Goal: Information Seeking & Learning: Learn about a topic

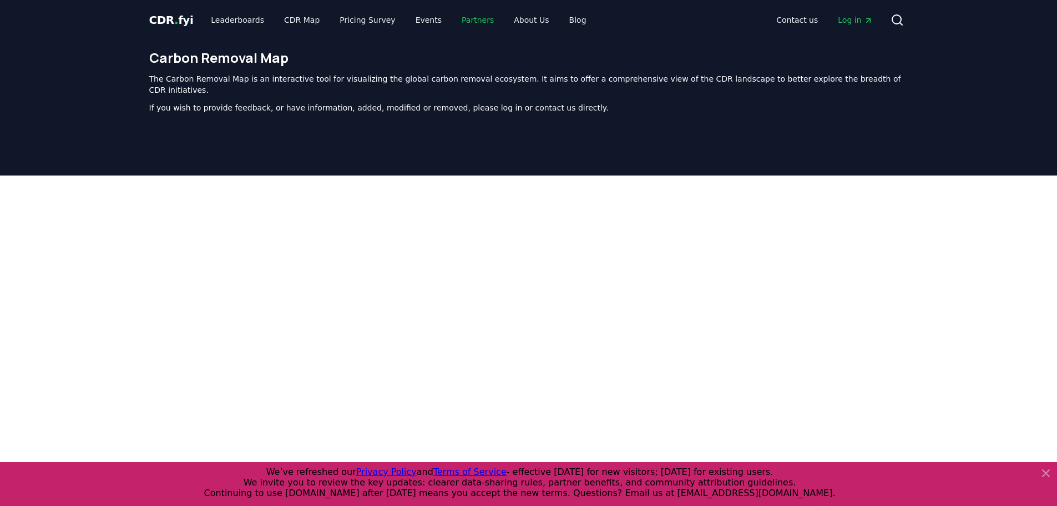
click at [463, 14] on link "Partners" at bounding box center [478, 20] width 50 height 20
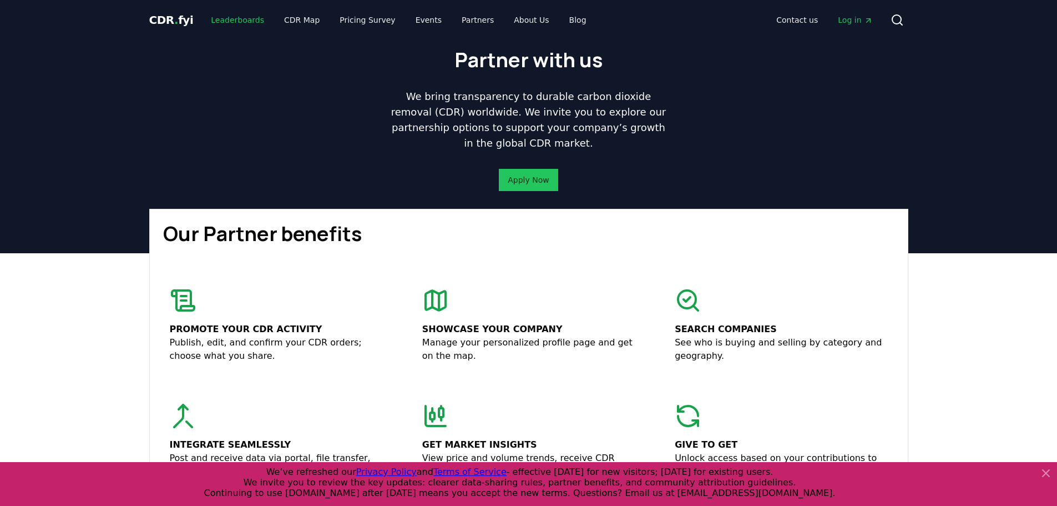
click at [231, 23] on link "Leaderboards" at bounding box center [237, 20] width 71 height 20
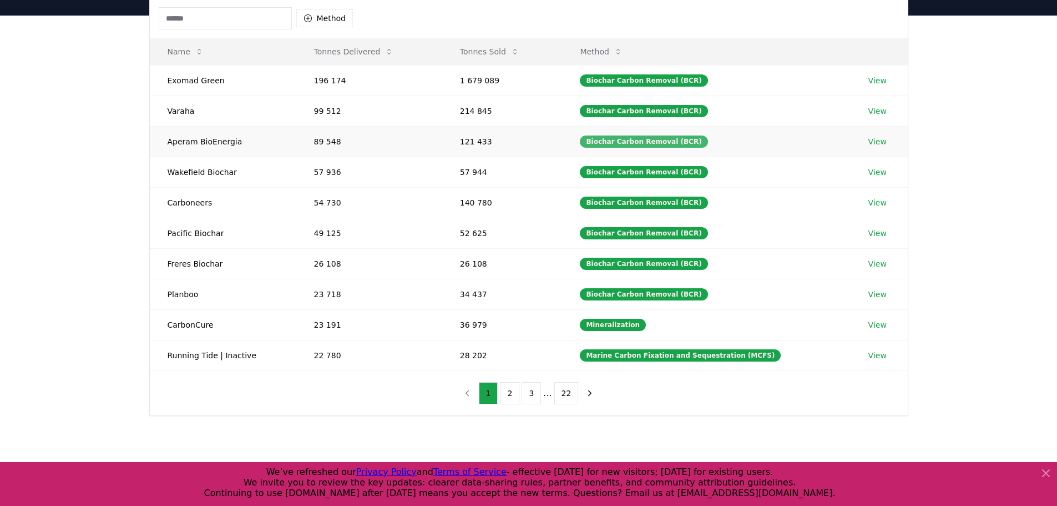
scroll to position [124, 0]
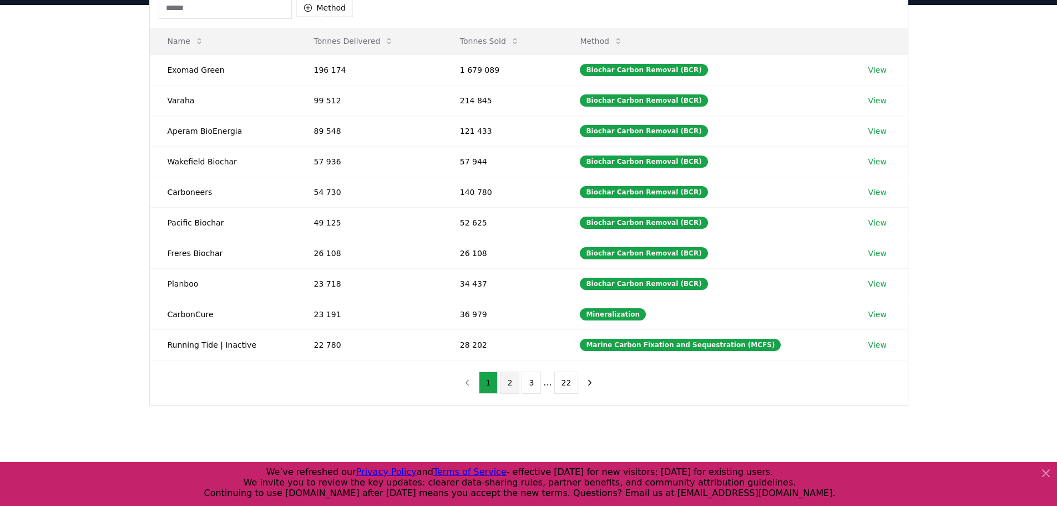
click at [516, 377] on button "2" at bounding box center [509, 382] width 19 height 22
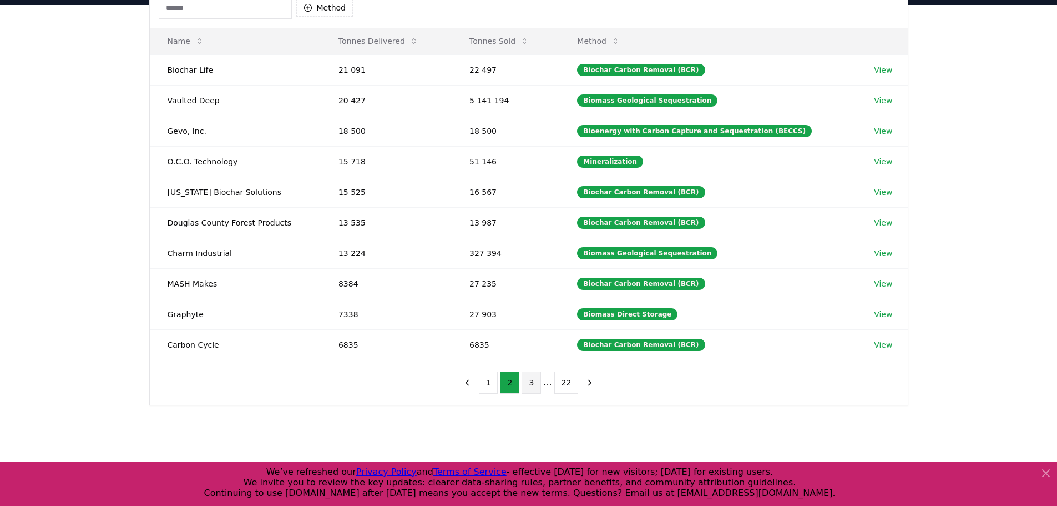
click at [539, 384] on button "3" at bounding box center [531, 382] width 19 height 22
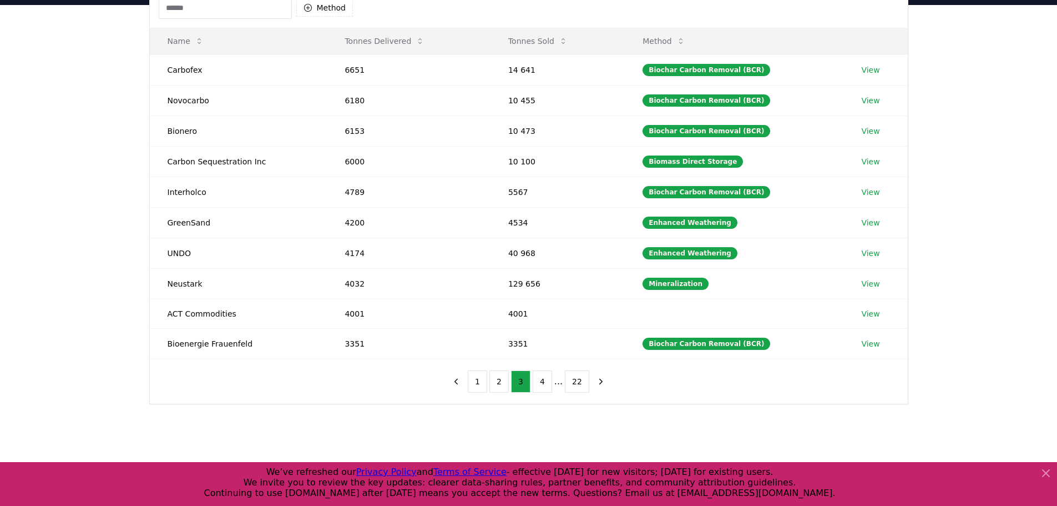
click at [559, 384] on li "..." at bounding box center [558, 381] width 8 height 13
click at [543, 382] on button "4" at bounding box center [542, 381] width 19 height 22
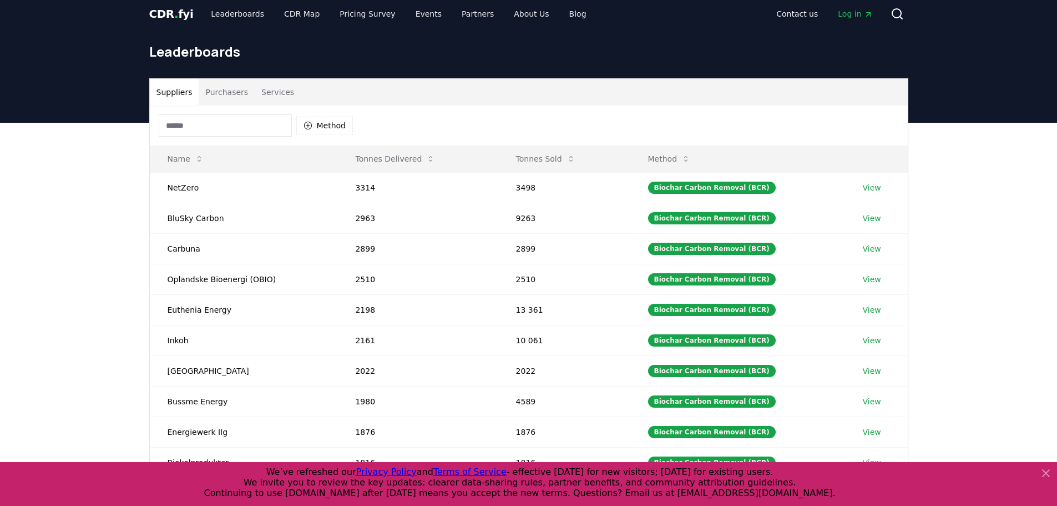
scroll to position [6, 0]
click at [224, 88] on button "Purchasers" at bounding box center [227, 92] width 56 height 27
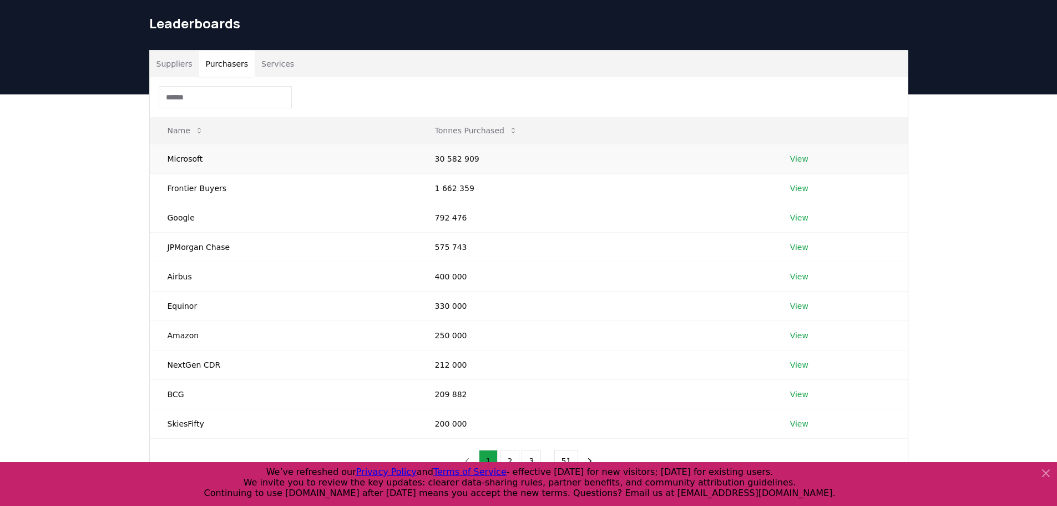
scroll to position [34, 0]
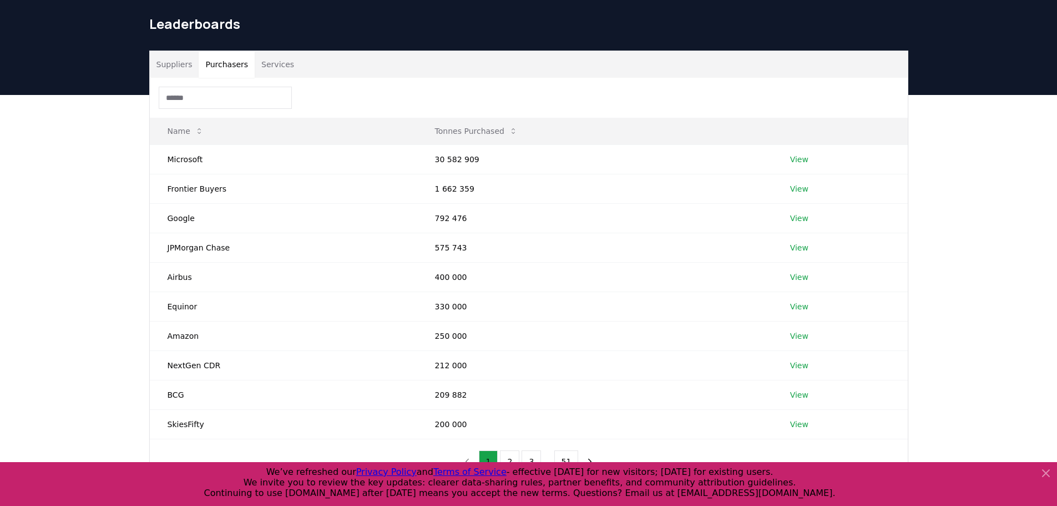
click at [240, 95] on input at bounding box center [225, 98] width 133 height 22
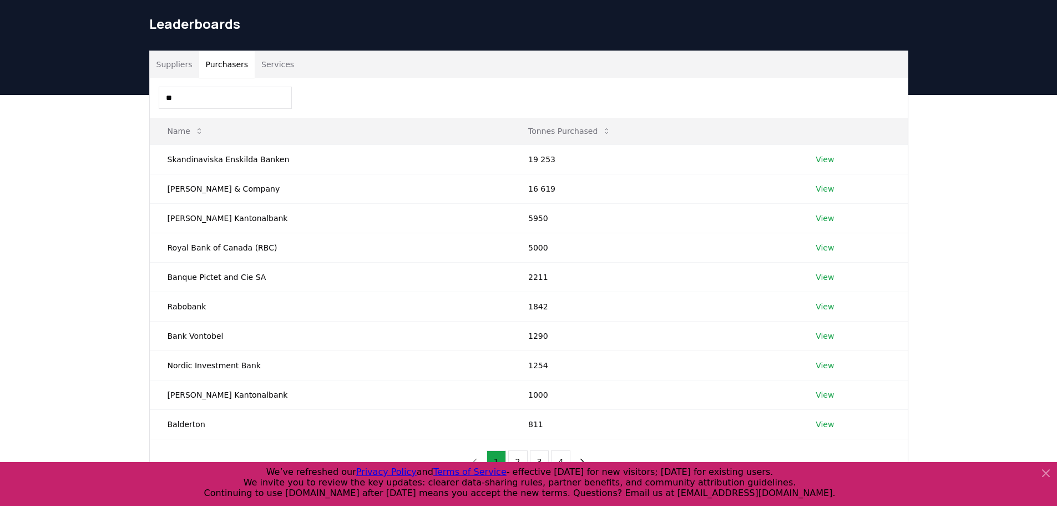
type input "*"
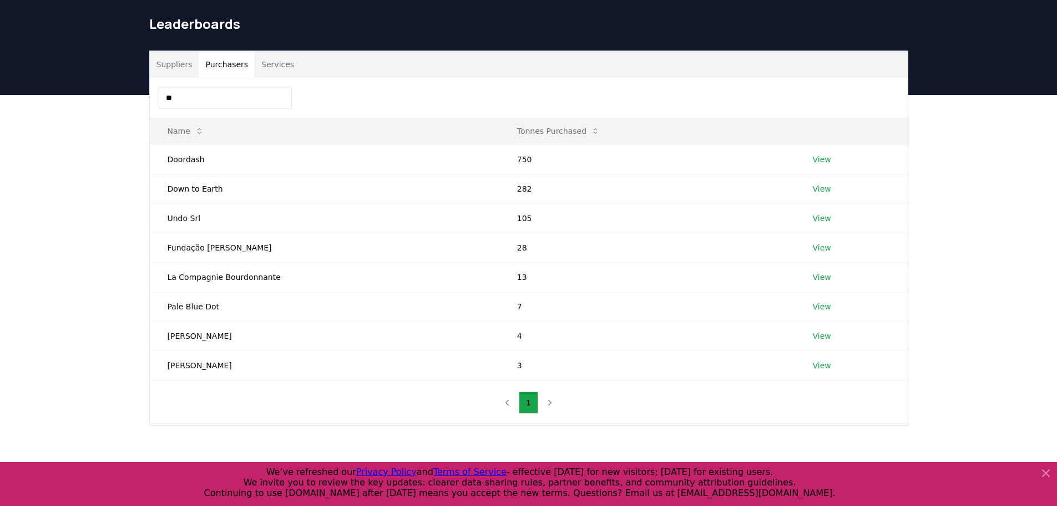
type input "*"
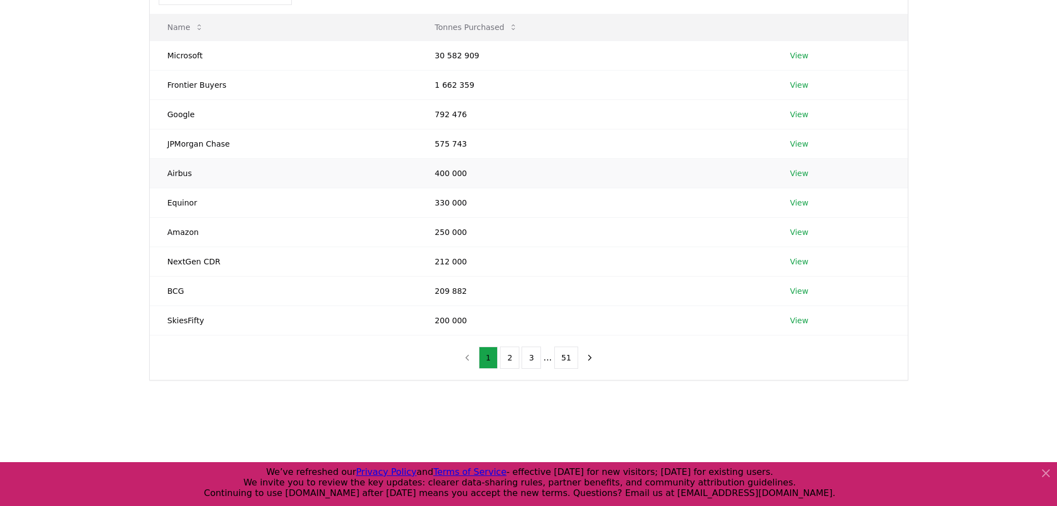
scroll to position [0, 0]
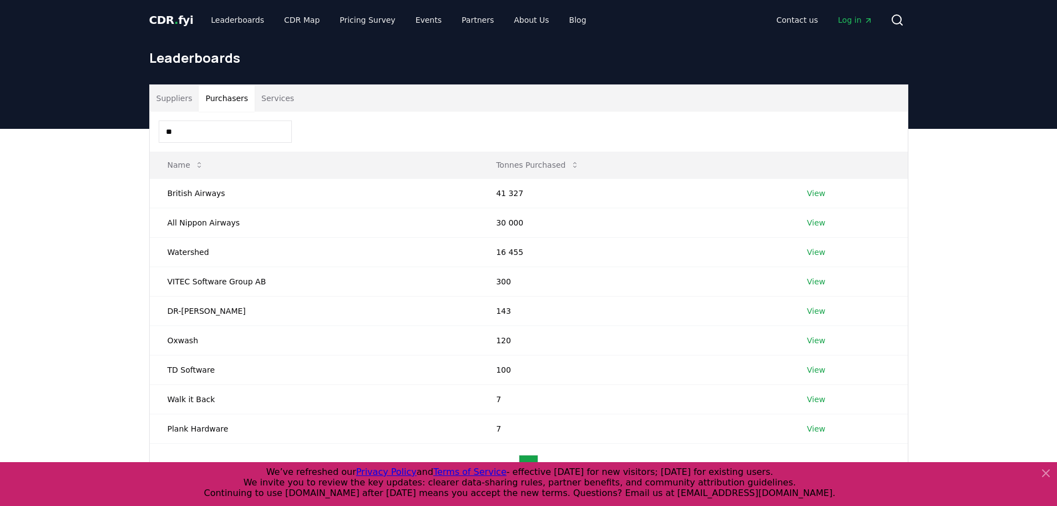
type input "*"
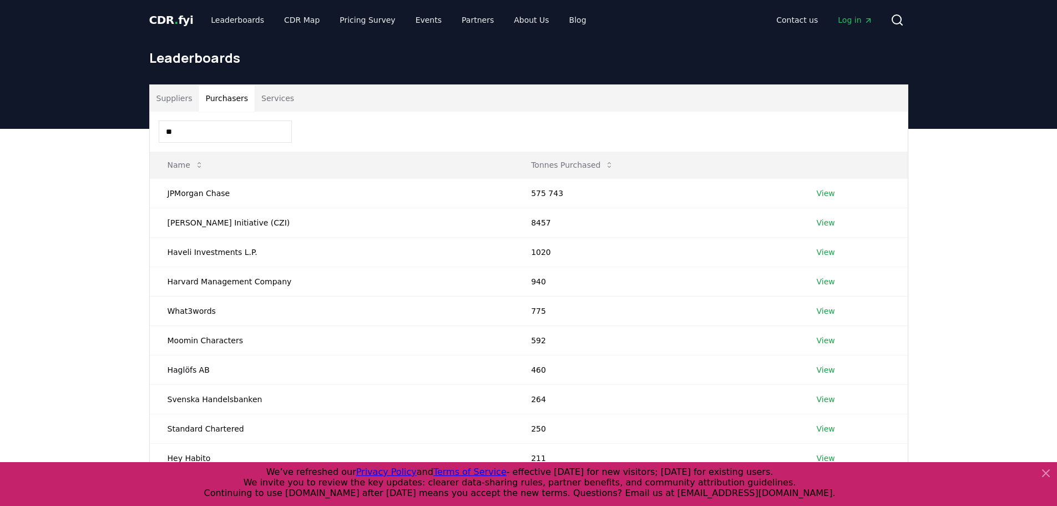
type input "*"
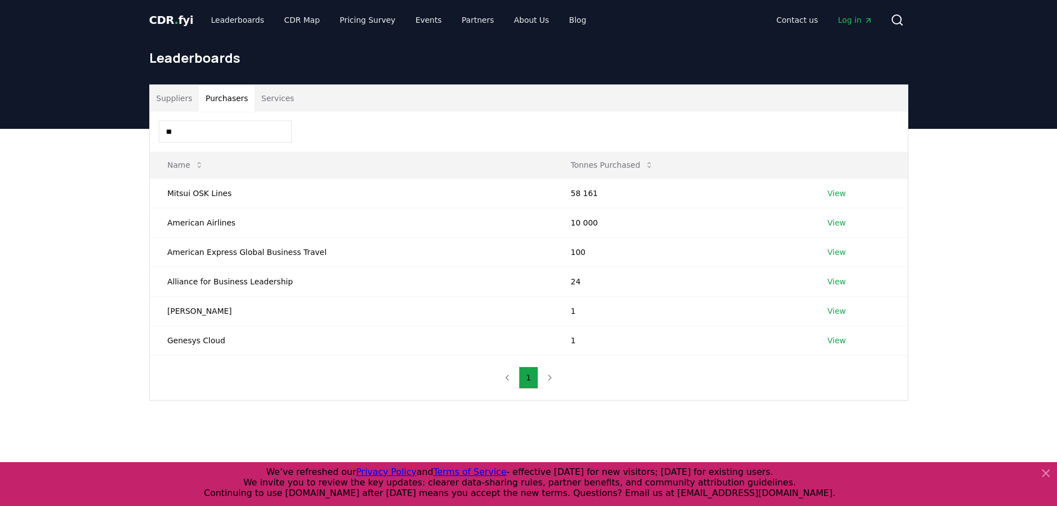
type input "*"
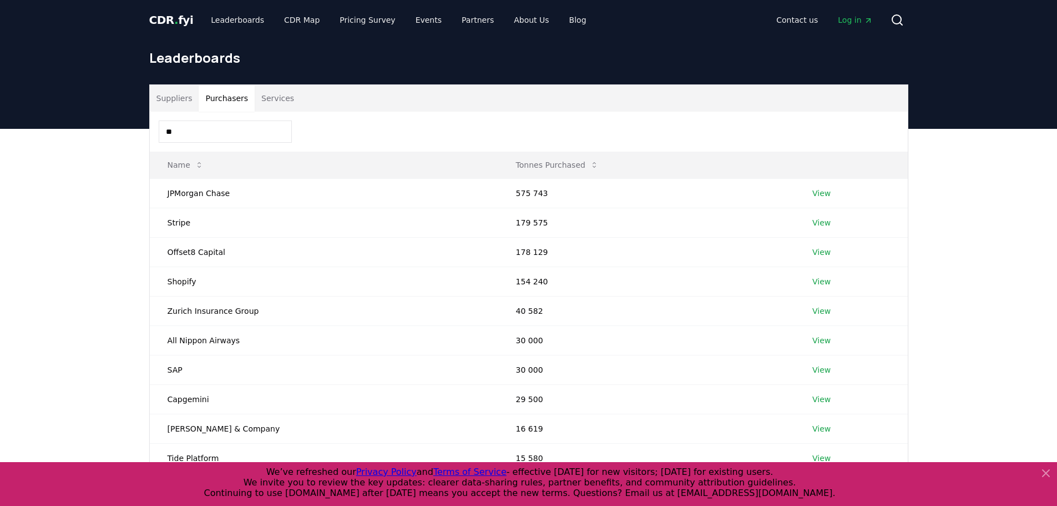
type input "*"
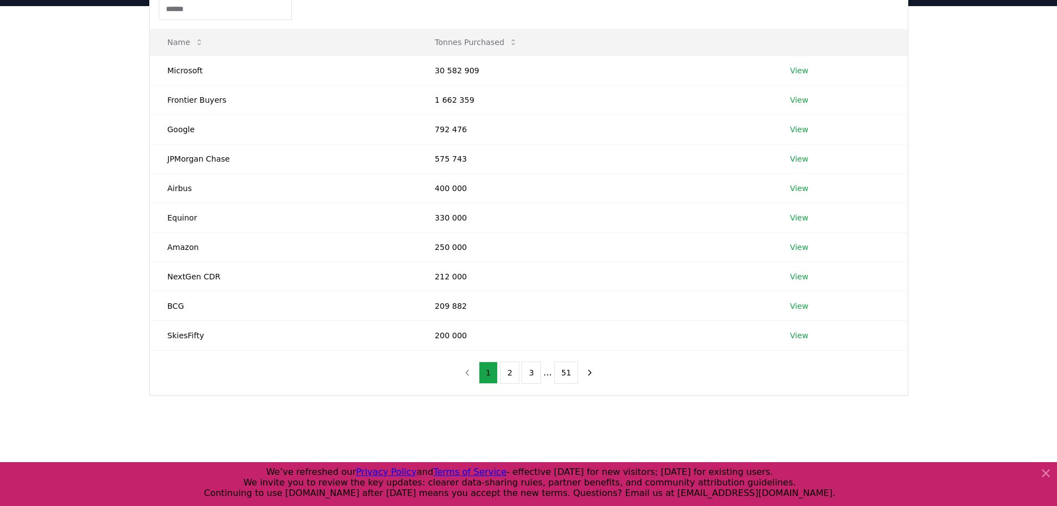
scroll to position [165, 0]
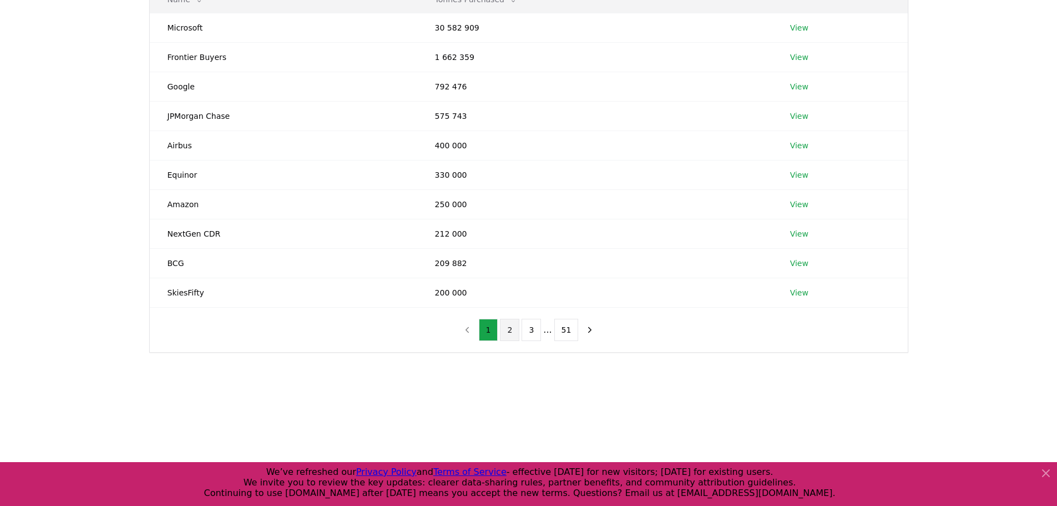
click at [508, 326] on button "2" at bounding box center [509, 330] width 19 height 22
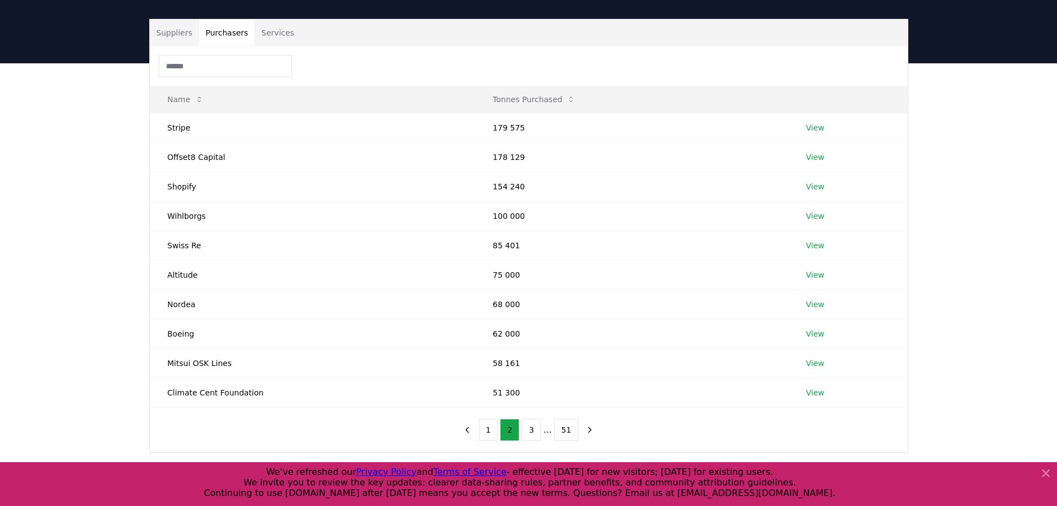
scroll to position [66, 0]
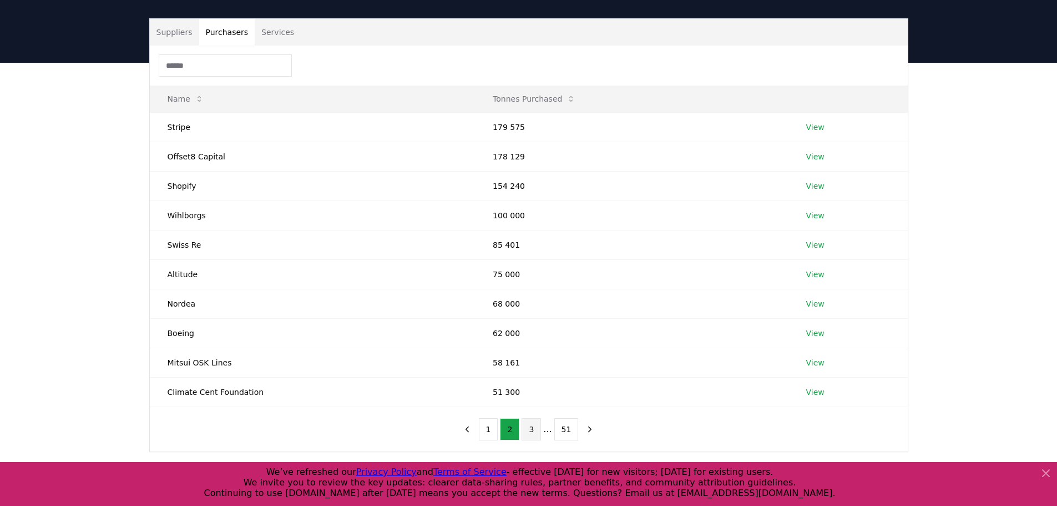
click at [529, 421] on button "3" at bounding box center [531, 429] width 19 height 22
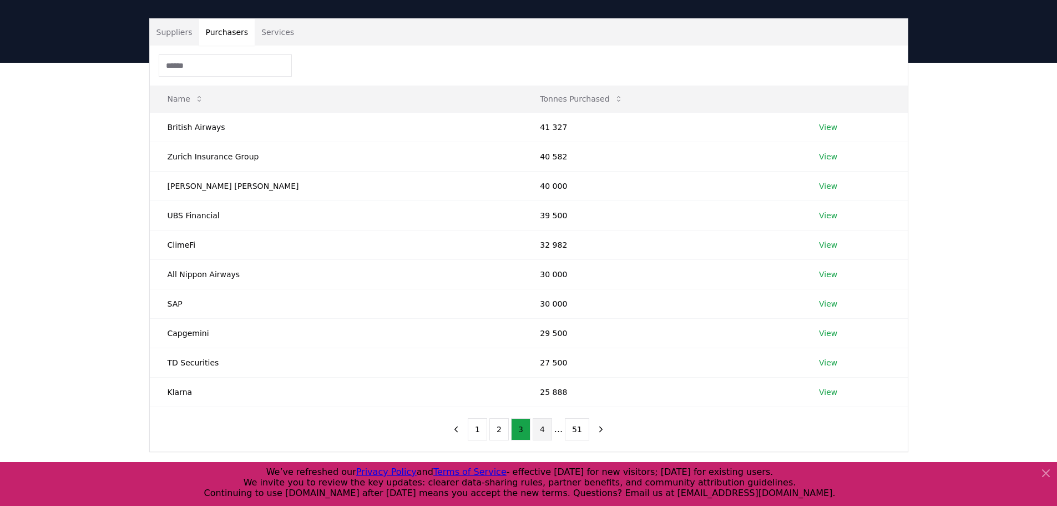
click at [550, 433] on button "4" at bounding box center [542, 429] width 19 height 22
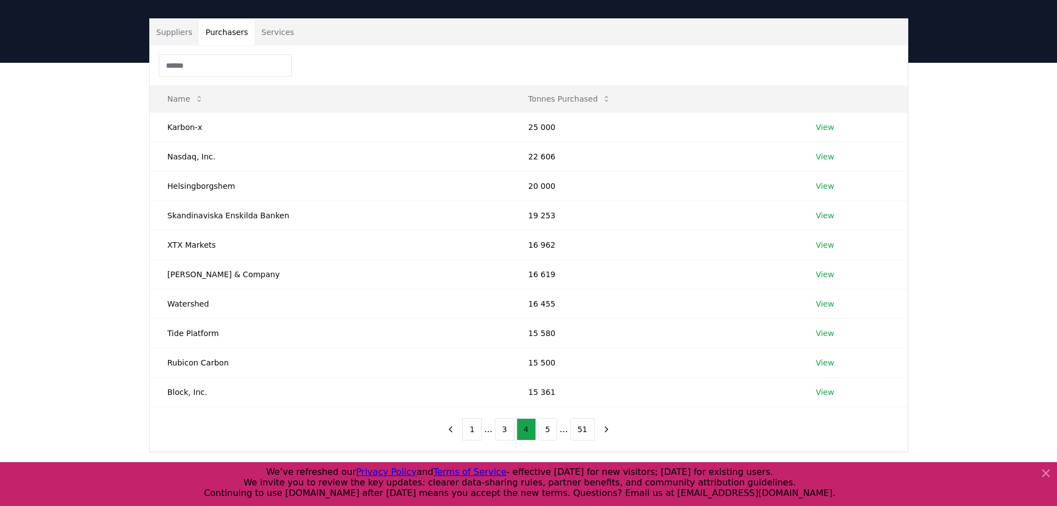
click at [550, 433] on button "5" at bounding box center [547, 429] width 19 height 22
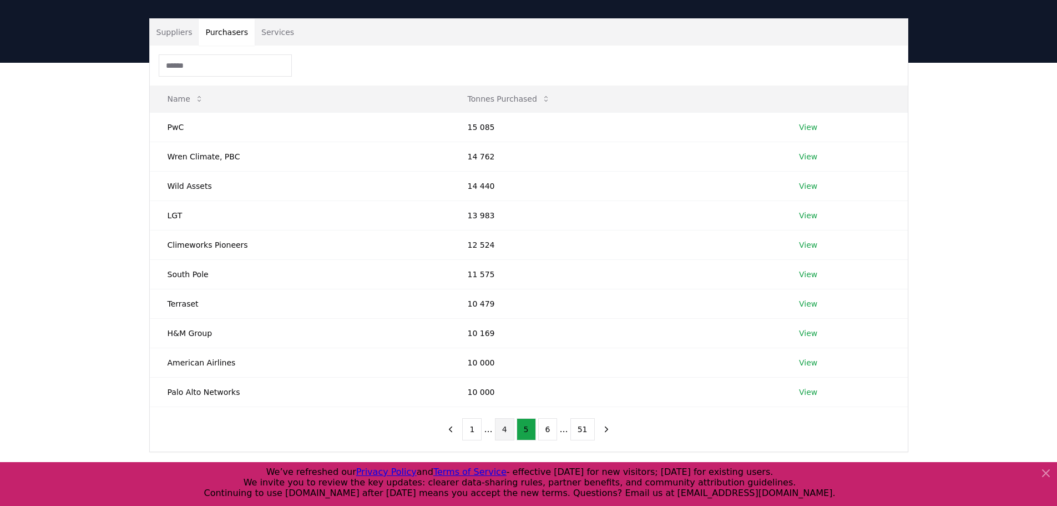
click at [550, 433] on button "6" at bounding box center [547, 429] width 19 height 22
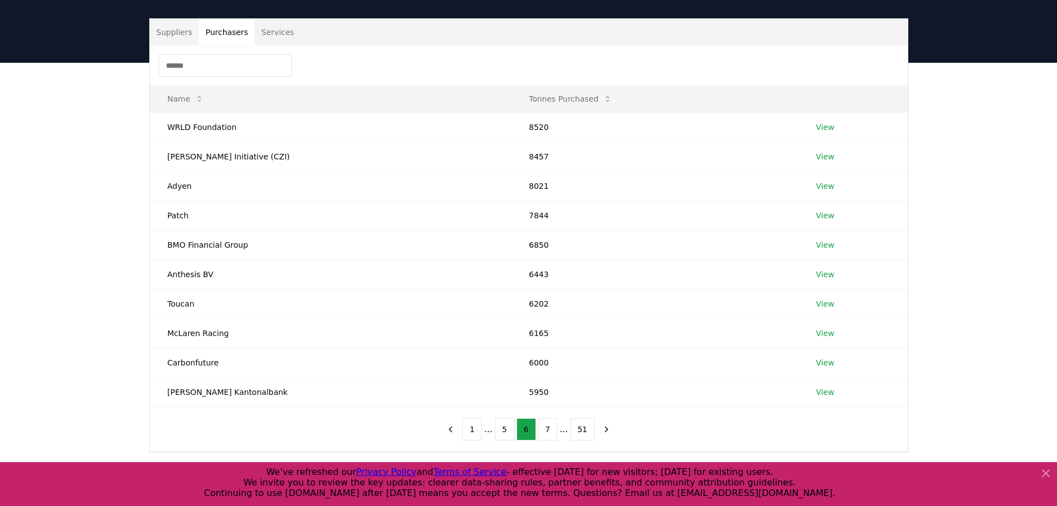
click at [550, 433] on button "7" at bounding box center [547, 429] width 19 height 22
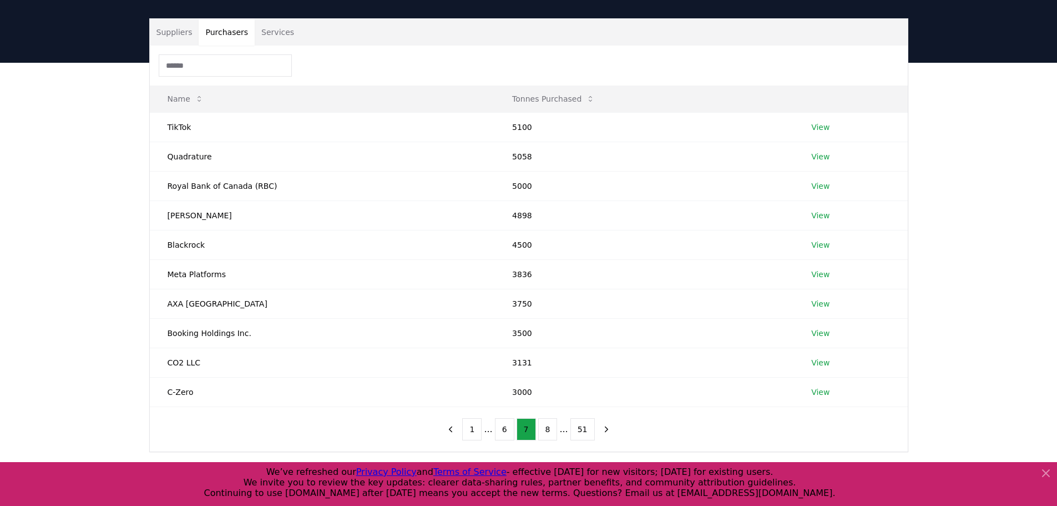
click at [550, 433] on button "8" at bounding box center [547, 429] width 19 height 22
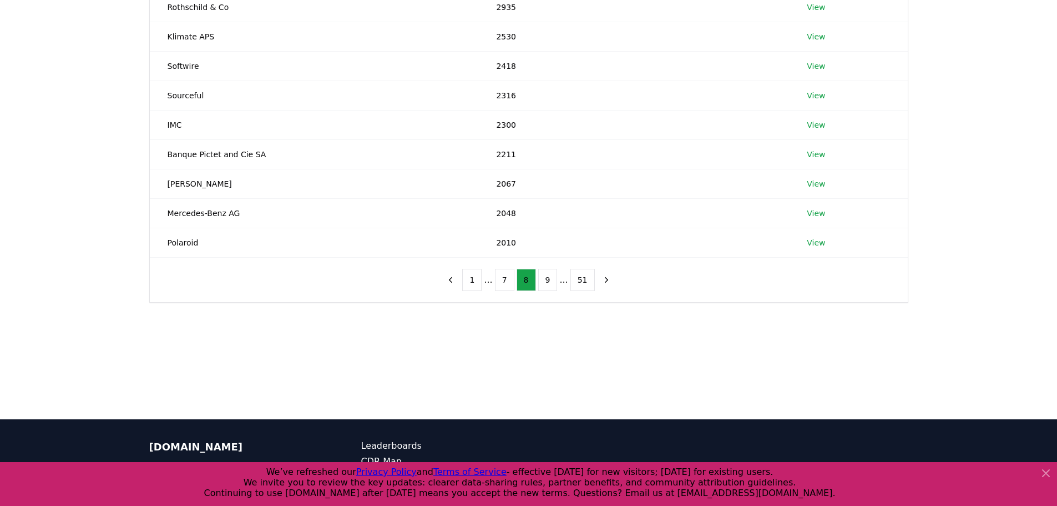
scroll to position [211, 0]
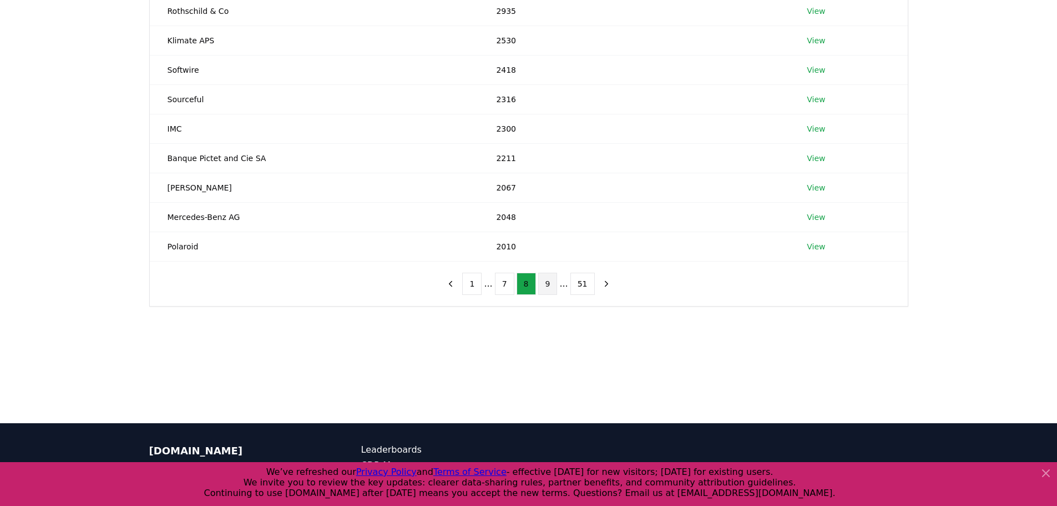
click at [546, 284] on button "9" at bounding box center [547, 284] width 19 height 22
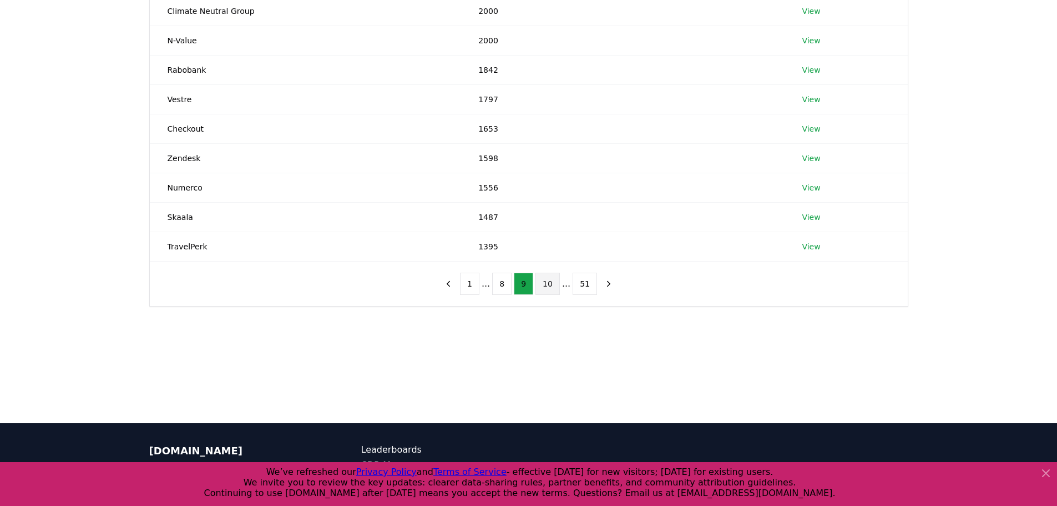
click at [550, 284] on button "10" at bounding box center [548, 284] width 24 height 22
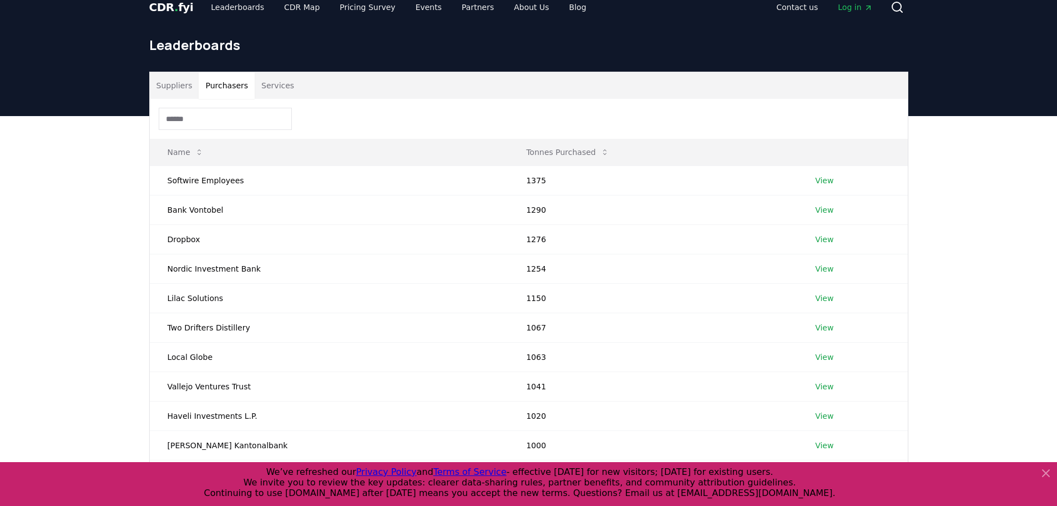
scroll to position [0, 0]
